Goal: Task Accomplishment & Management: Manage account settings

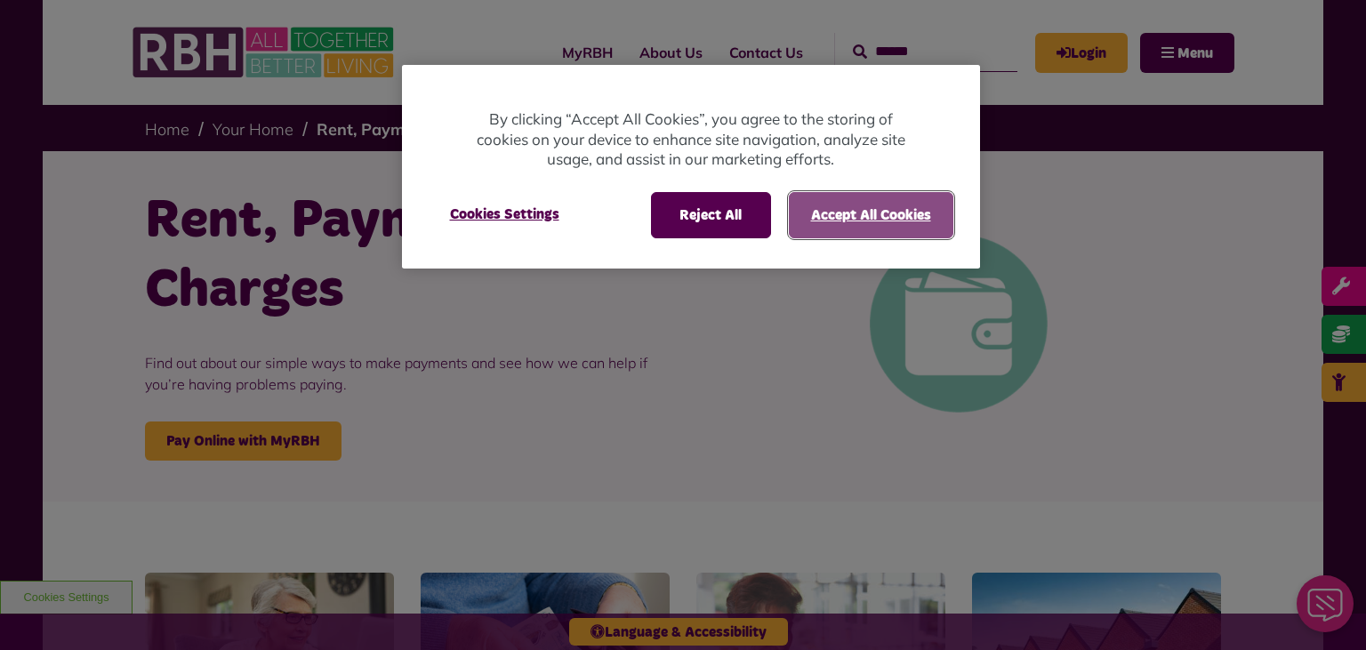
click at [869, 219] on button "Accept All Cookies" at bounding box center [871, 215] width 164 height 46
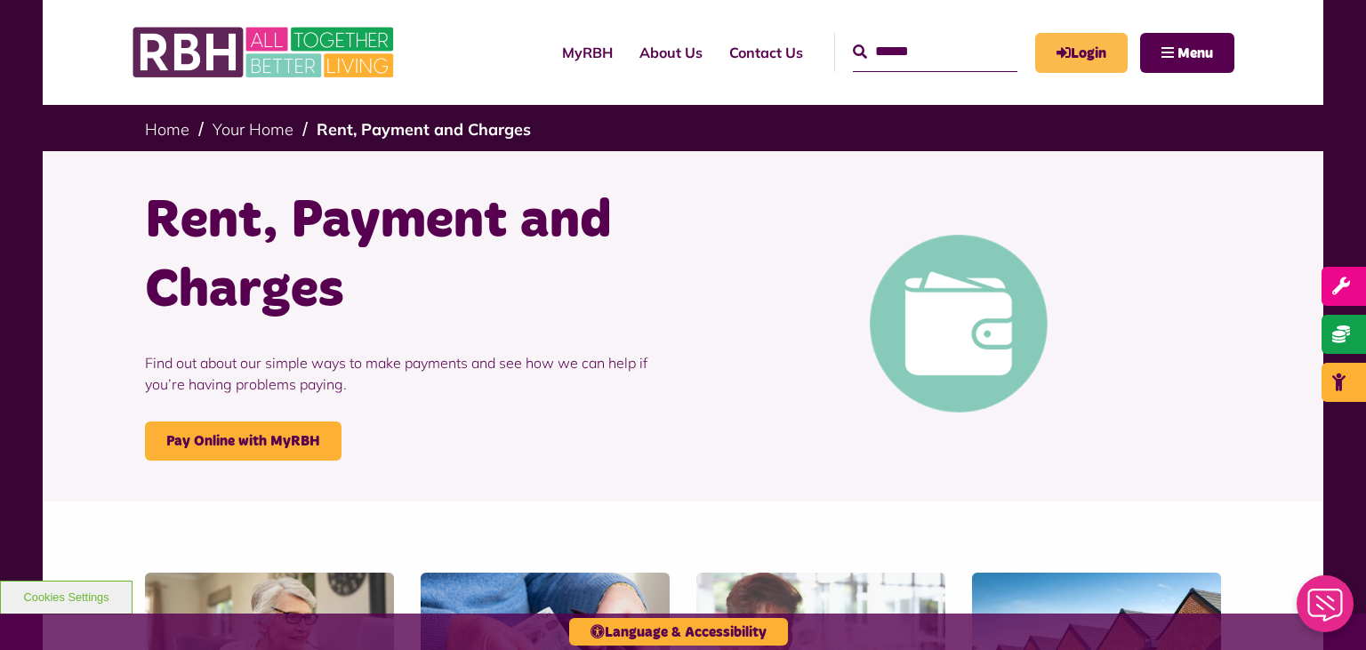
click at [1083, 33] on link "Login" at bounding box center [1081, 53] width 92 height 40
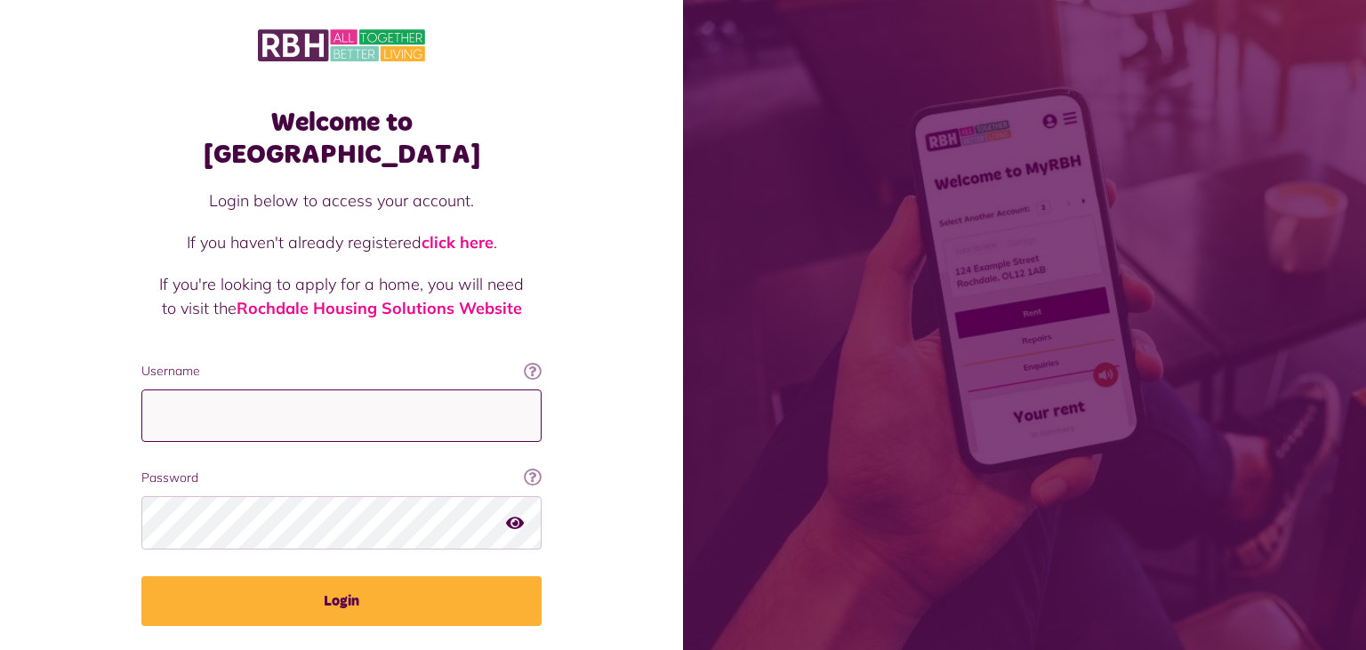
click at [279, 393] on input "Username" at bounding box center [341, 415] width 400 height 52
type input "**********"
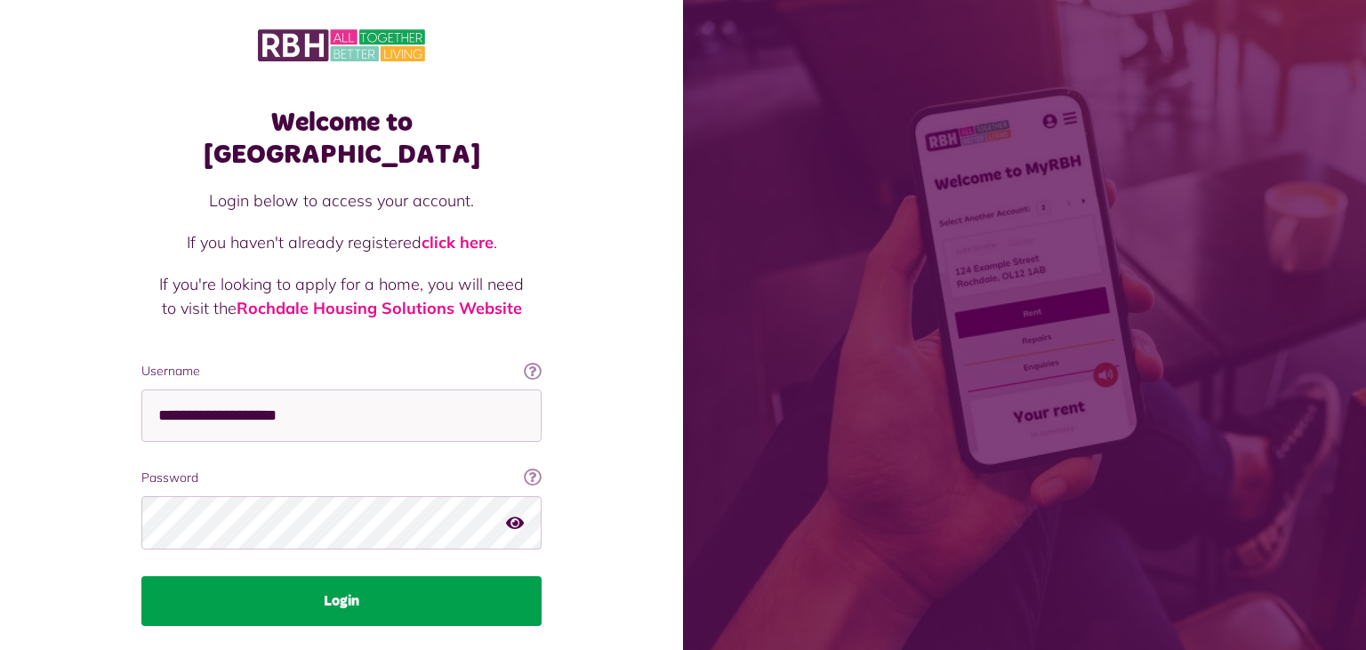
click at [341, 576] on button "Login" at bounding box center [341, 601] width 400 height 50
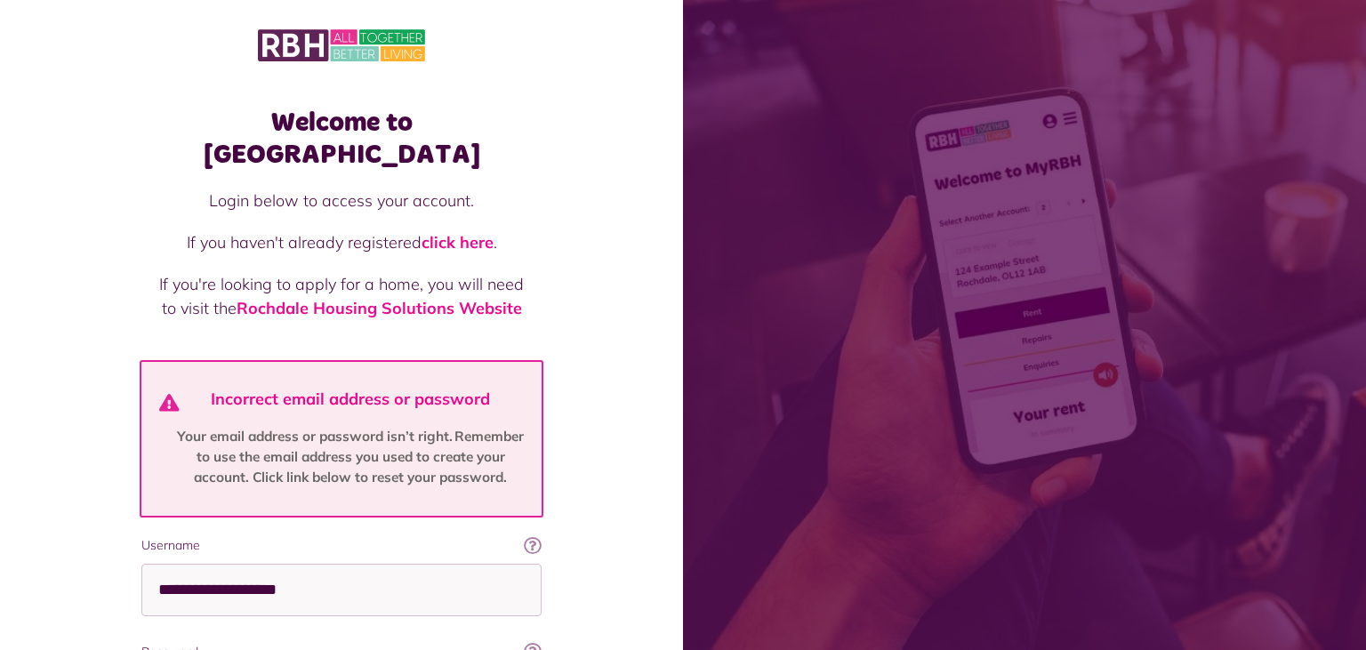
scroll to position [7, 0]
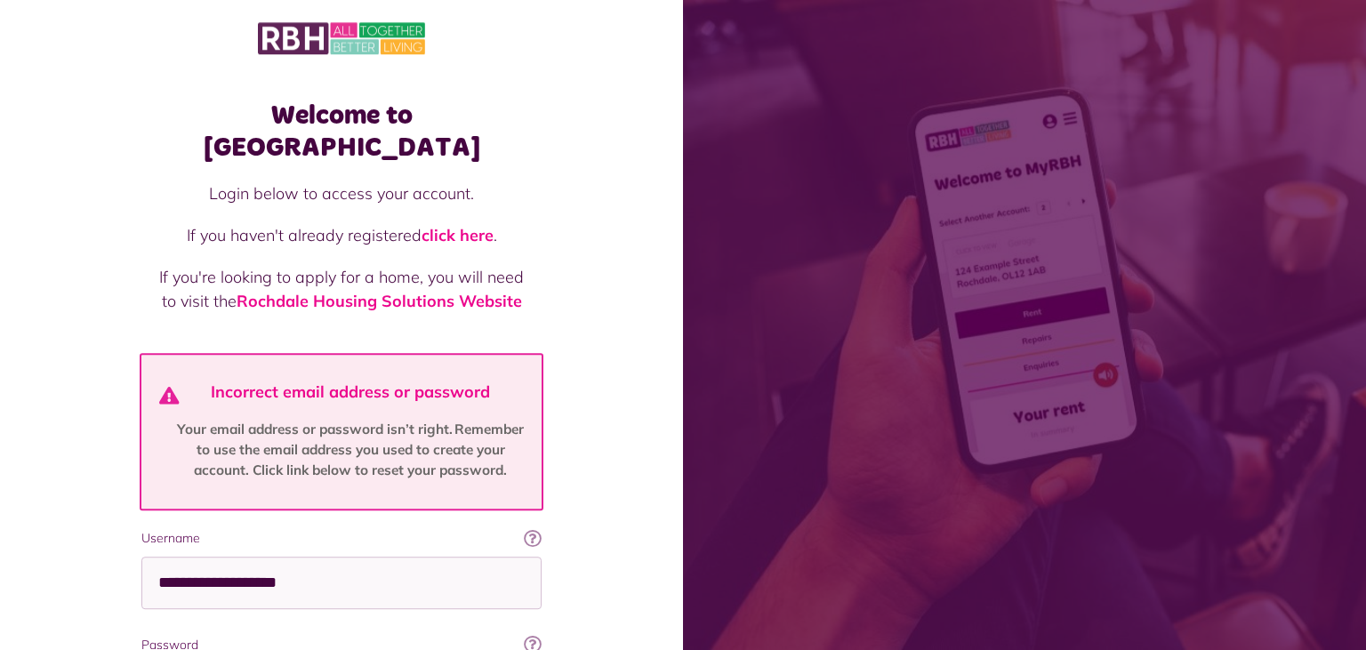
click at [631, 469] on div "Welcome to MyRBH Login below to access your account. If you haven't already reg…" at bounding box center [341, 439] width 683 height 892
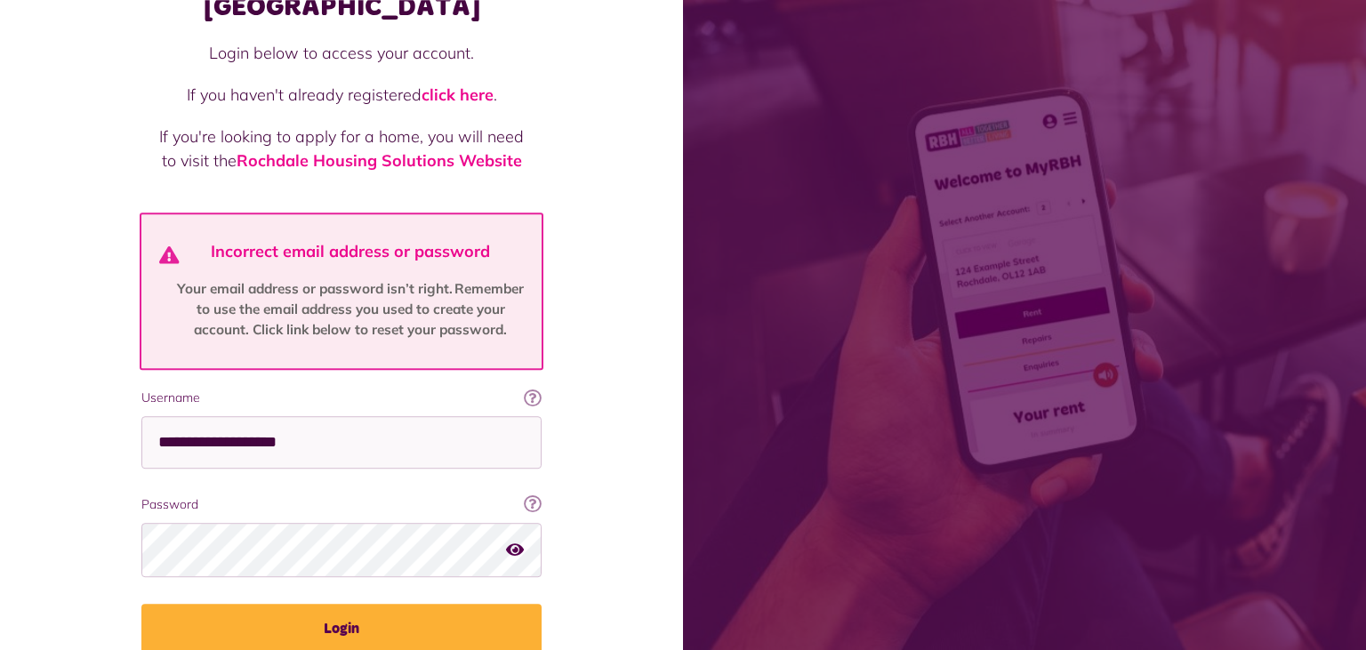
scroll to position [195, 0]
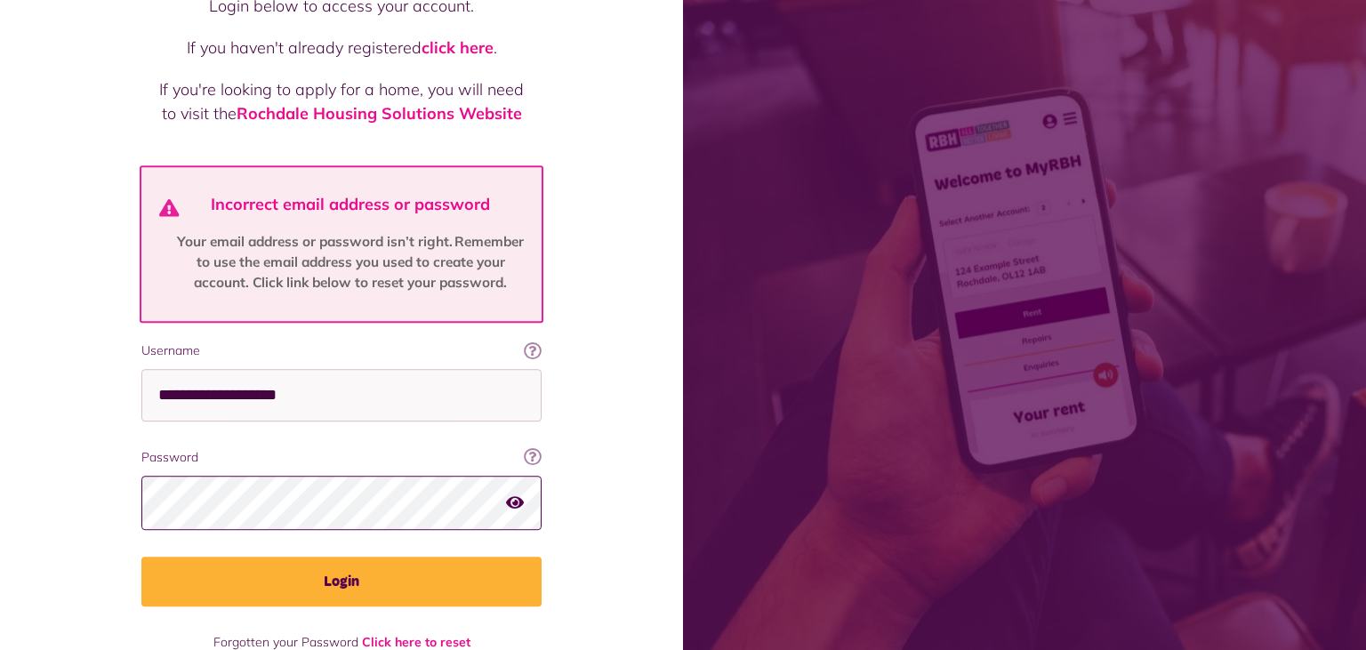
click at [141, 557] on button "Login" at bounding box center [341, 582] width 400 height 50
